Goal: Task Accomplishment & Management: Use online tool/utility

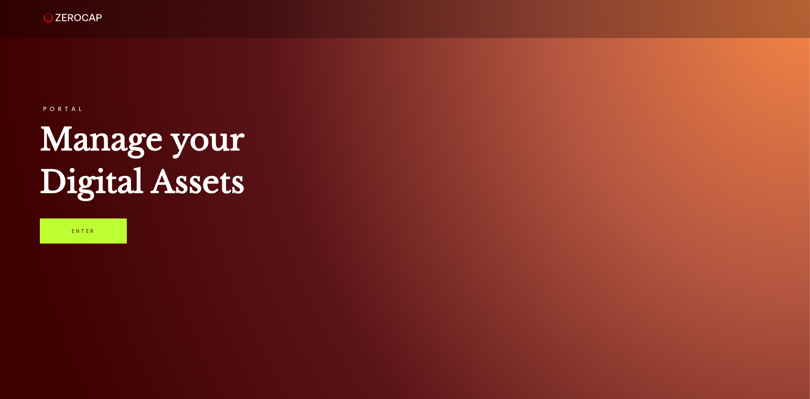
click at [94, 230] on link "Enter" at bounding box center [83, 230] width 87 height 25
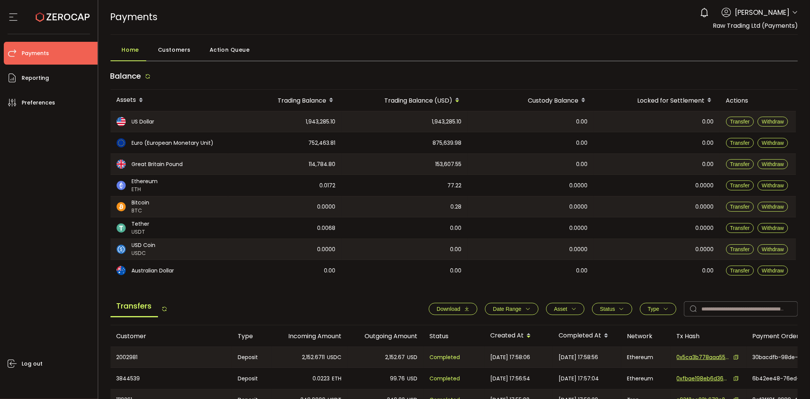
scroll to position [84, 0]
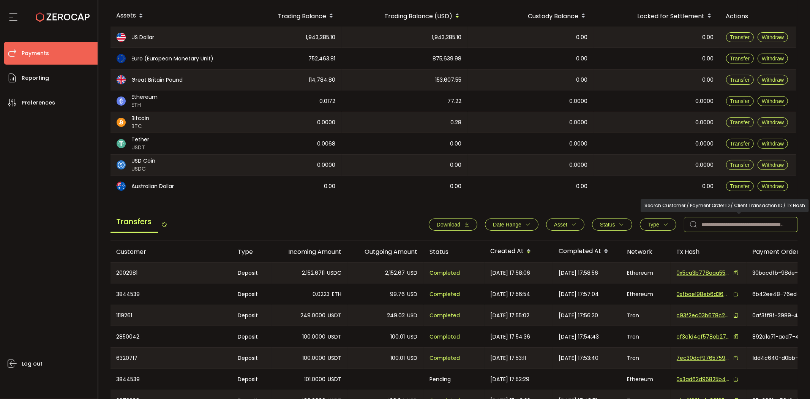
click at [718, 222] on input "text" at bounding box center [741, 224] width 114 height 15
paste input "*******"
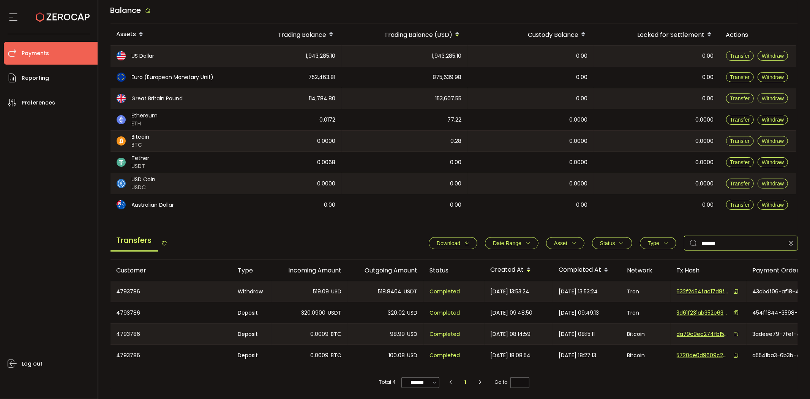
scroll to position [68, 0]
drag, startPoint x: 723, startPoint y: 241, endPoint x: 662, endPoint y: 242, distance: 60.7
click at [662, 242] on div "Download Date Range - Asset BTC ETH EUR GBP USD USDC USDT Clear Apply Status Ap…" at bounding box center [609, 242] width 377 height 15
paste input "*"
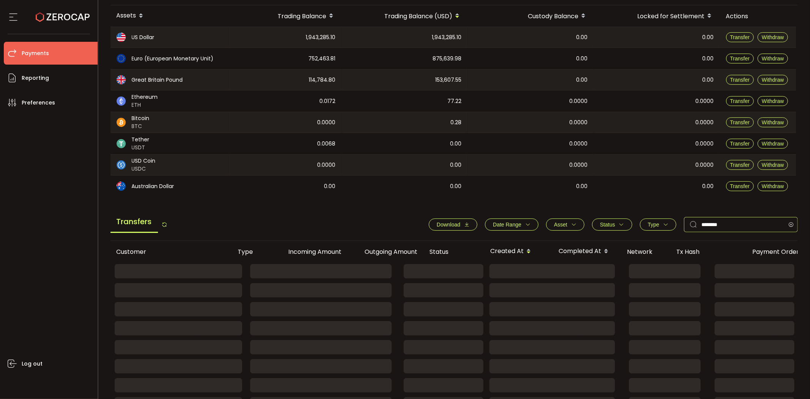
scroll to position [63, 0]
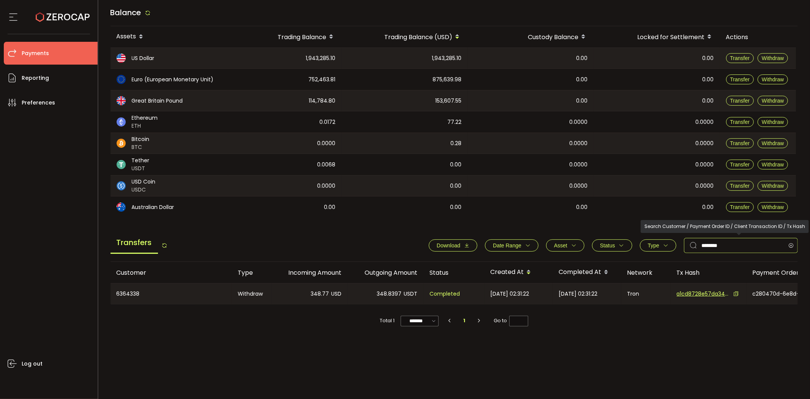
drag, startPoint x: 749, startPoint y: 244, endPoint x: 626, endPoint y: 244, distance: 123.0
click at [626, 244] on div "Download Date Range - Asset BTC ETH EUR GBP USD USDC USDT Clear Apply Status Ap…" at bounding box center [609, 245] width 377 height 15
paste input "text"
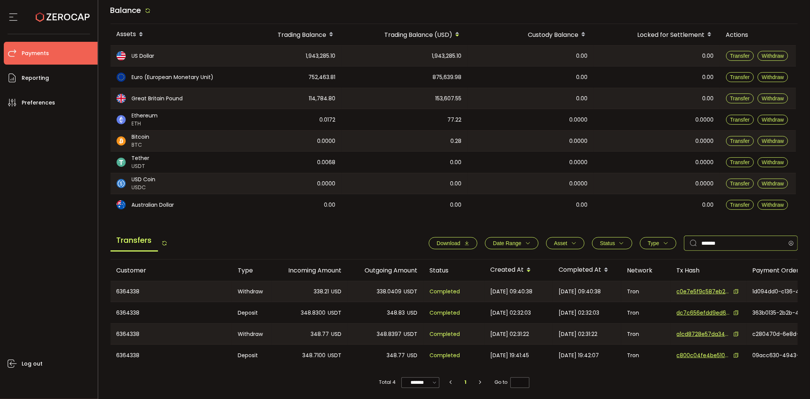
scroll to position [68, 0]
drag, startPoint x: 716, startPoint y: 240, endPoint x: 601, endPoint y: 235, distance: 115.5
click at [601, 235] on div "Download Date Range - Asset BTC ETH EUR GBP USD USDC USDT Clear Apply Status Ap…" at bounding box center [609, 242] width 377 height 15
paste input "*"
type input "********"
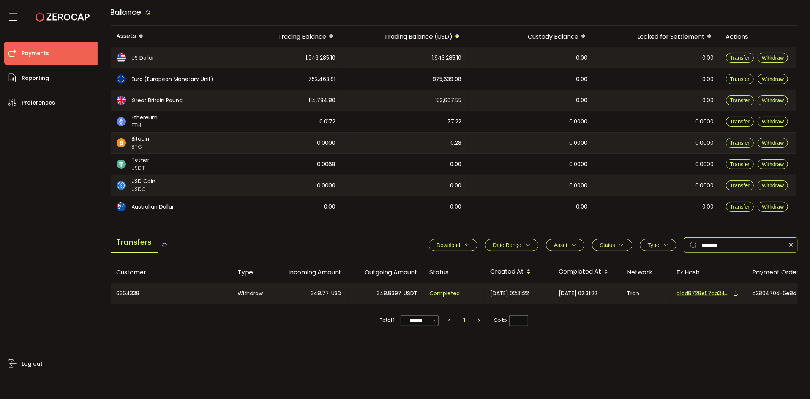
scroll to position [63, 0]
